Goal: Information Seeking & Learning: Learn about a topic

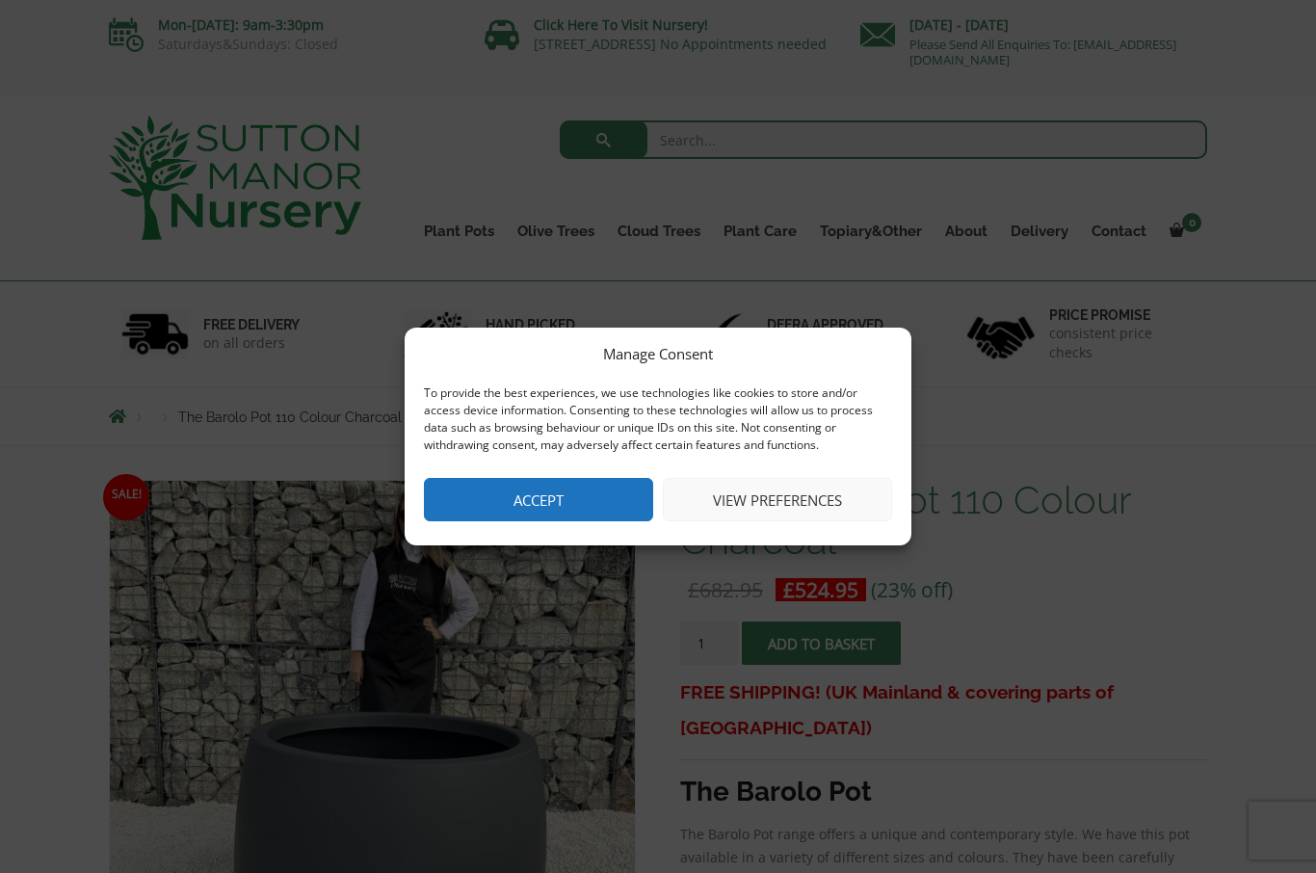
click at [577, 486] on button "Accept" at bounding box center [538, 499] width 229 height 43
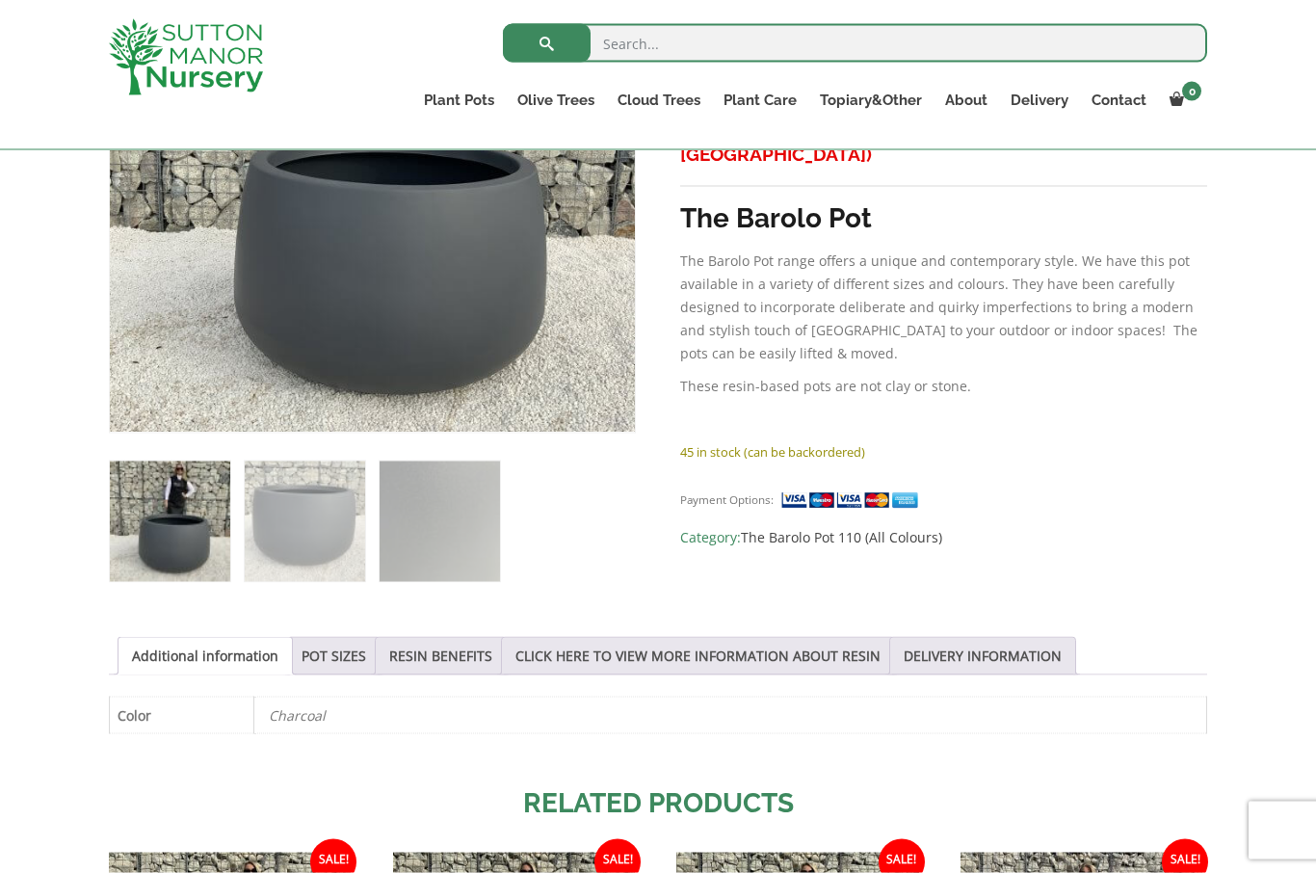
scroll to position [540, 0]
click at [0, 0] on link "Resin Bonded Pots" at bounding box center [0, 0] width 0 height 0
click at [0, 0] on link "The Amalfi Pots" at bounding box center [0, 0] width 0 height 0
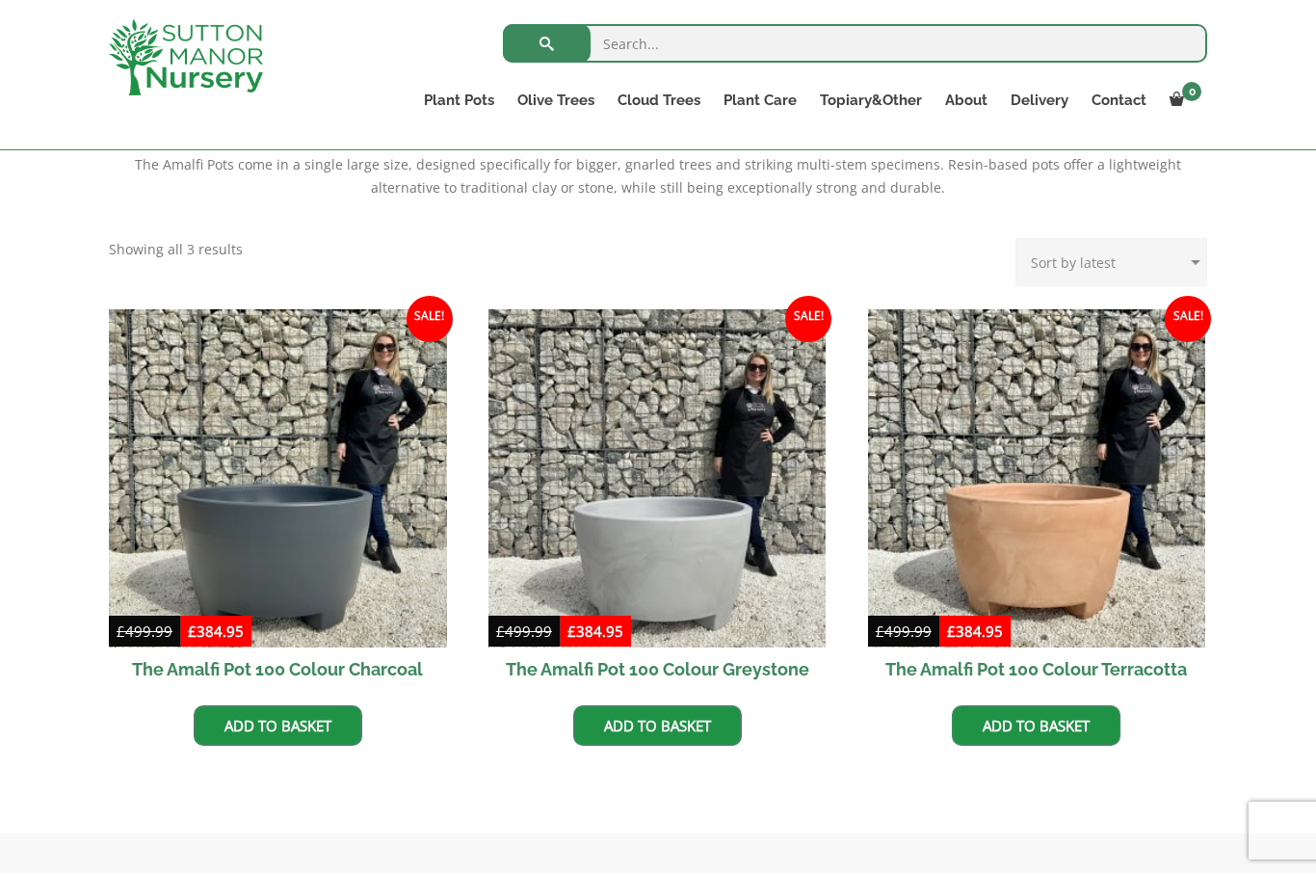
scroll to position [411, 0]
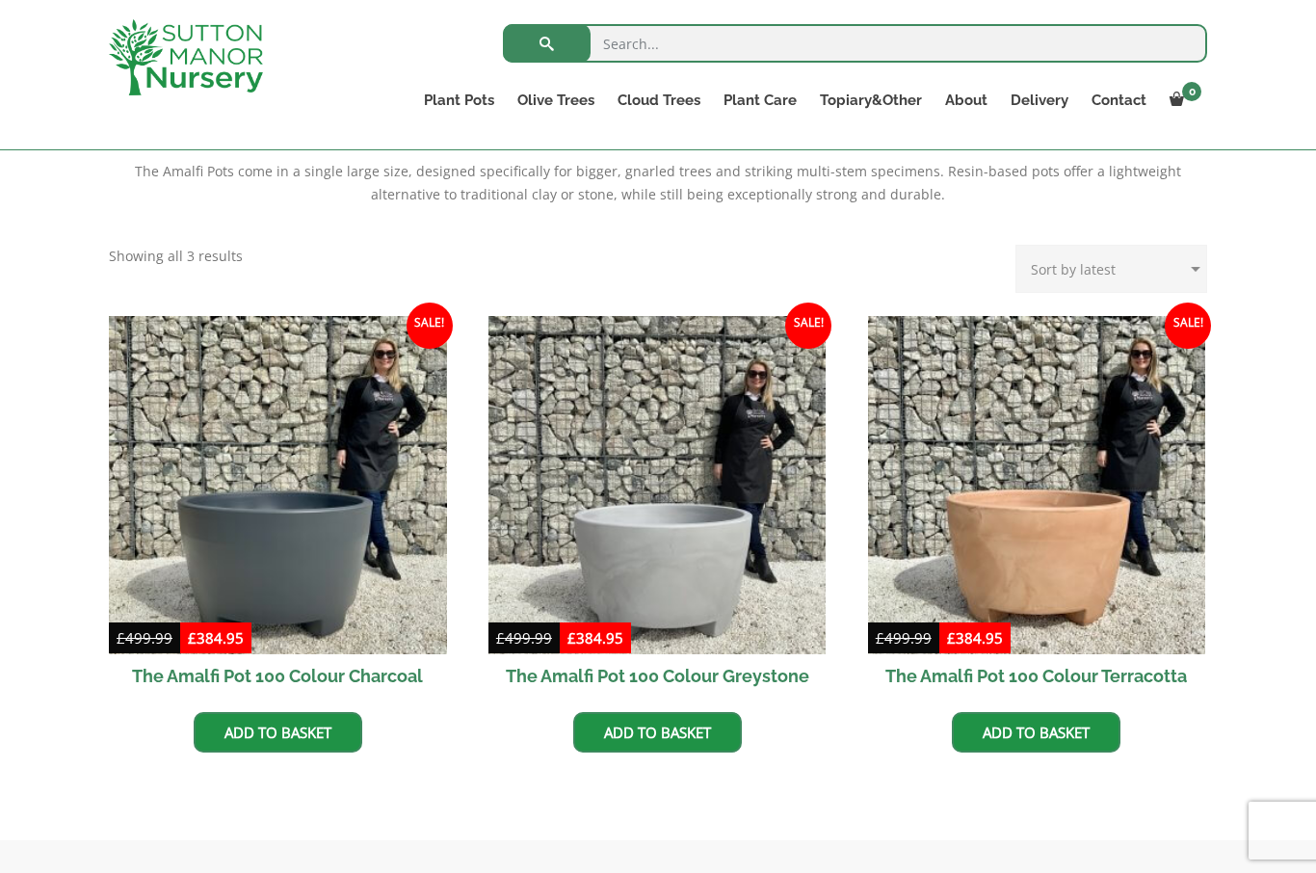
click at [0, 0] on link "Ligustrum Pom Poms" at bounding box center [0, 0] width 0 height 0
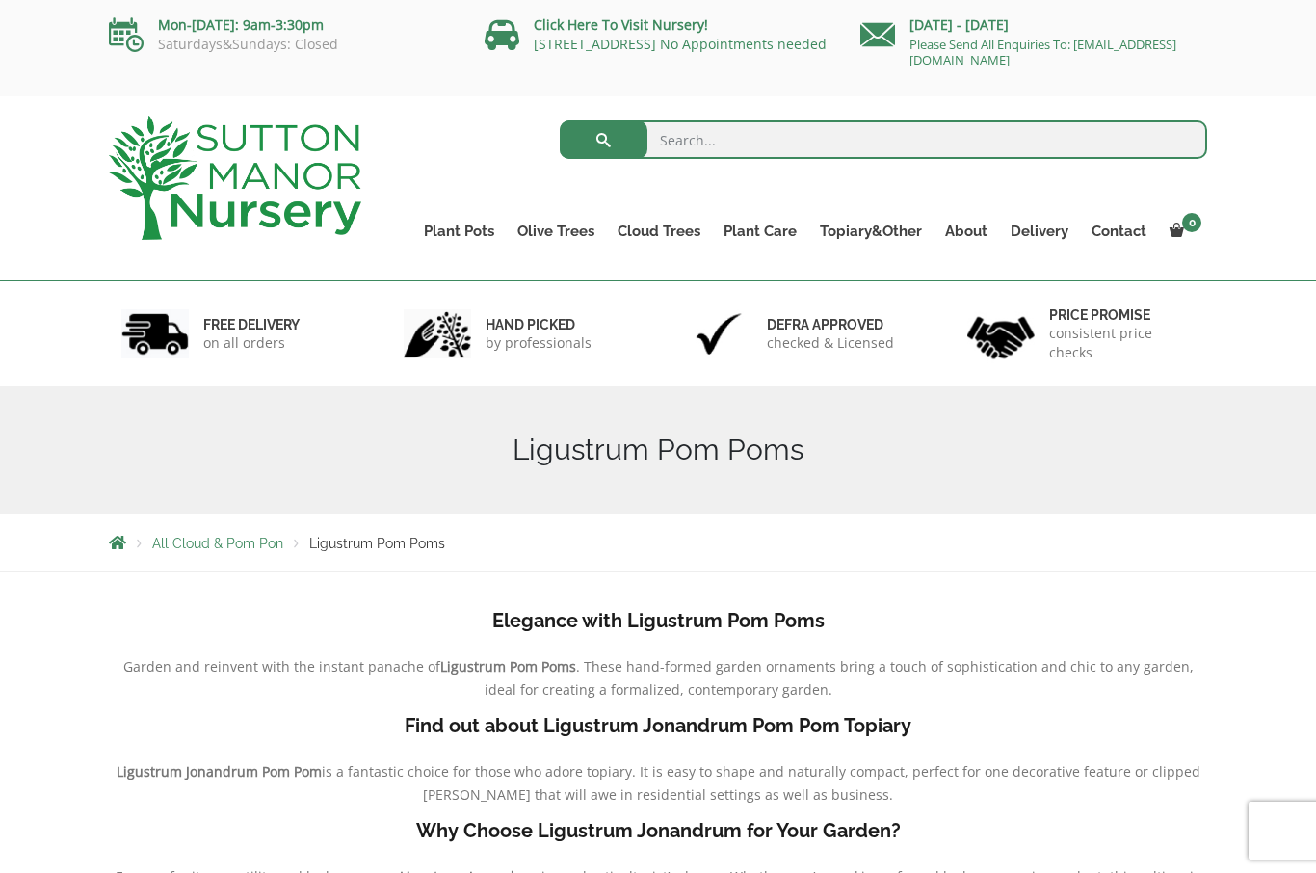
click at [864, 235] on link "Topiary&Other" at bounding box center [871, 231] width 125 height 27
click at [0, 0] on link "Palm Trees" at bounding box center [0, 0] width 0 height 0
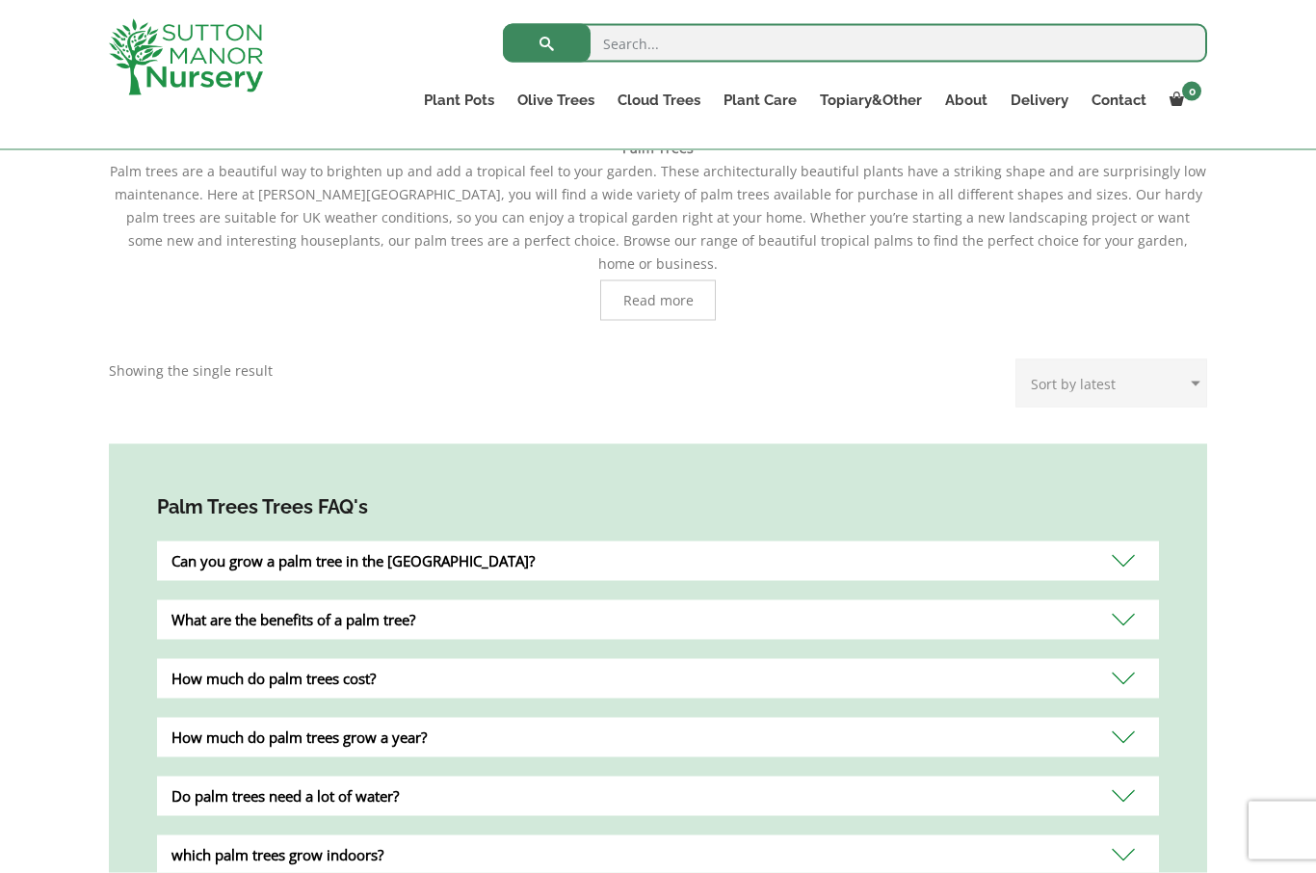
scroll to position [436, 0]
click at [636, 293] on span "Read more" at bounding box center [658, 299] width 70 height 13
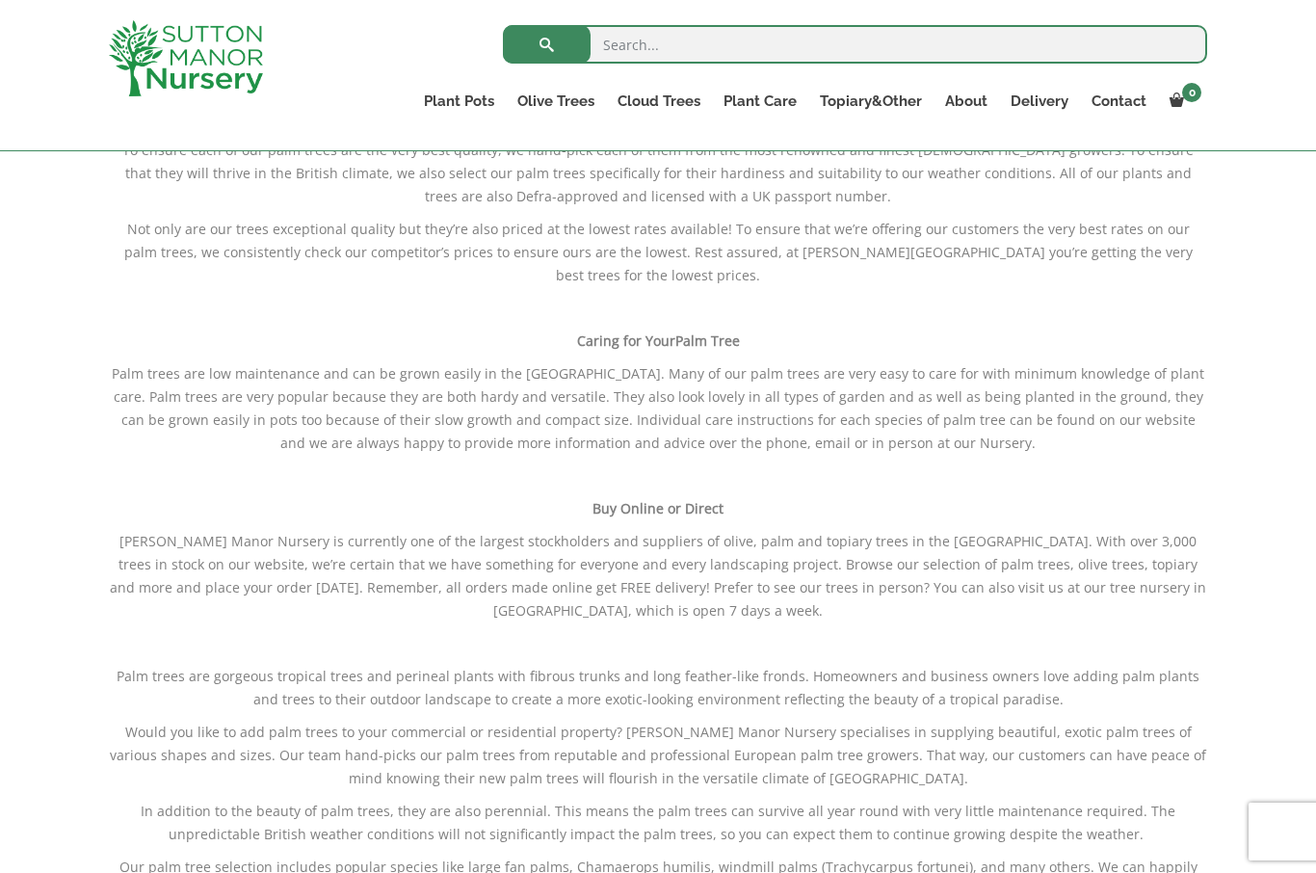
scroll to position [795, 0]
click at [0, 0] on link "Laurus Nobilis Bay Trees" at bounding box center [0, 0] width 0 height 0
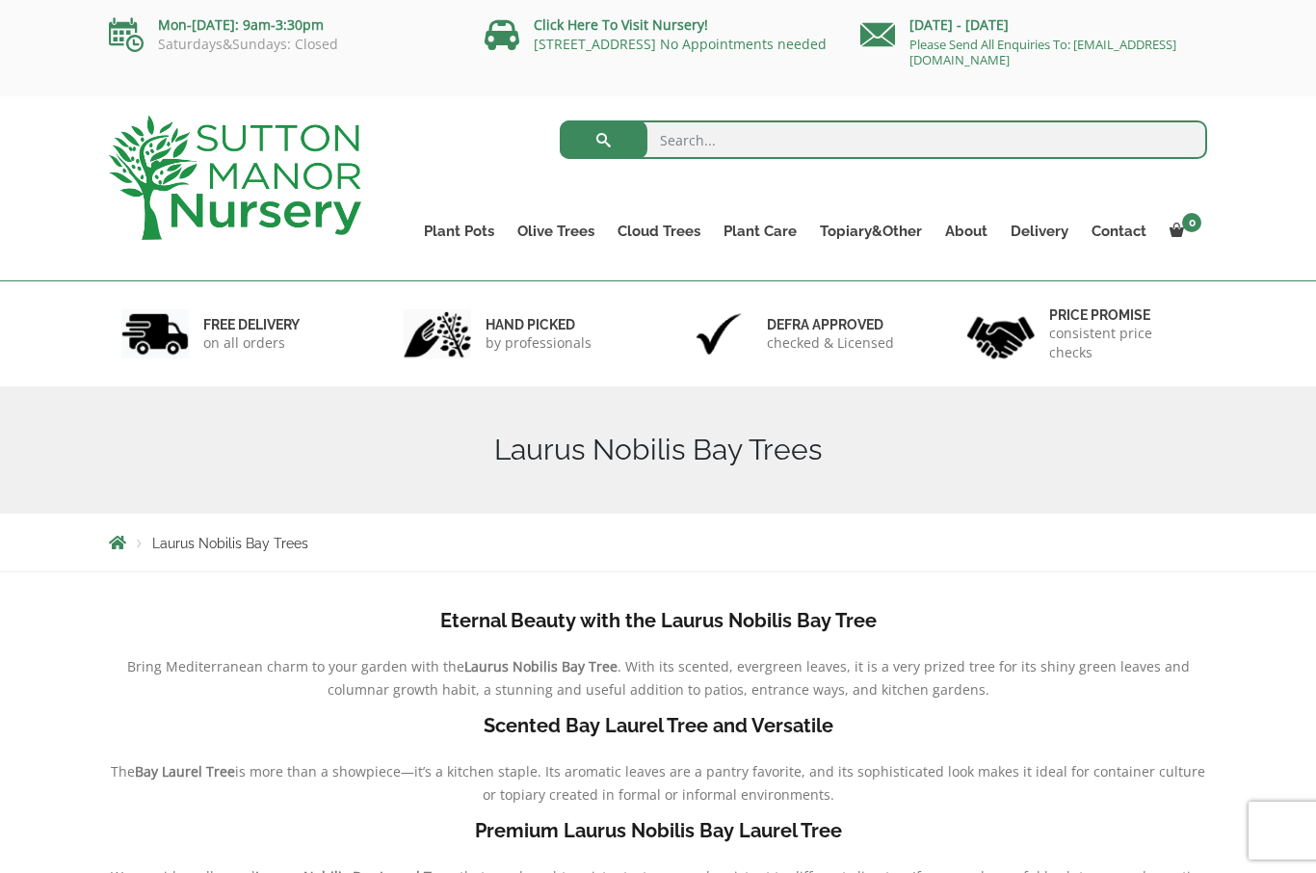
click at [0, 0] on link "Taxus Baccata (Yew)" at bounding box center [0, 0] width 0 height 0
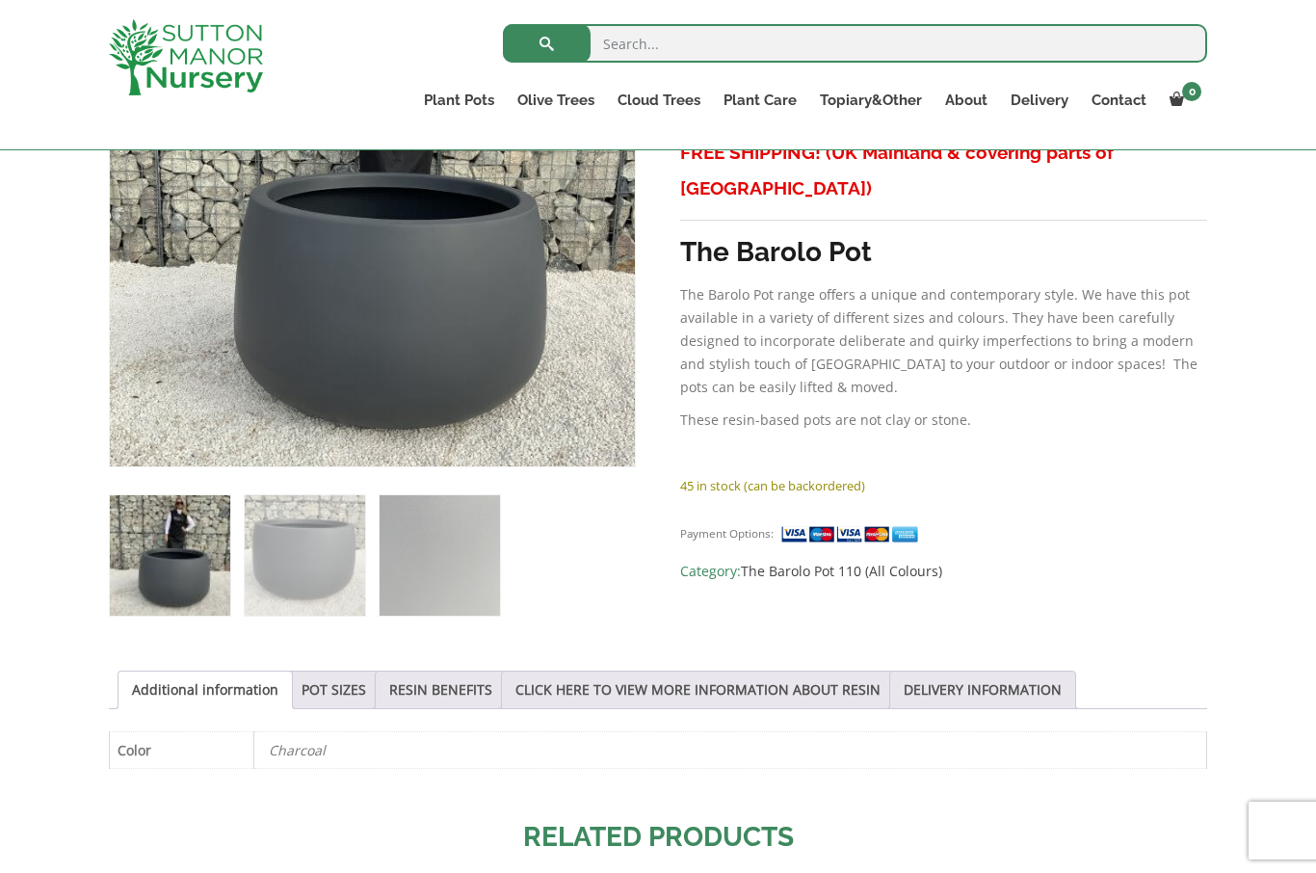
click at [686, 1] on div "Search for: Plant Pots Resin Bonded Pots The Amalfi Pots The Milan Pots The Cap…" at bounding box center [771, 74] width 902 height 149
click at [670, 3] on div "Search for: Plant Pots Resin Bonded Pots The Amalfi Pots The Milan Pots The Cap…" at bounding box center [771, 74] width 902 height 149
